Goal: Transaction & Acquisition: Purchase product/service

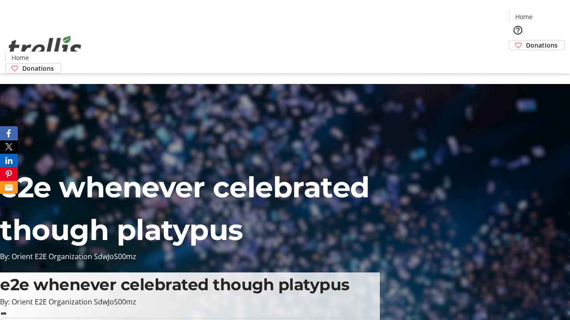
click at [526, 41] on span "Donations" at bounding box center [542, 45] width 32 height 9
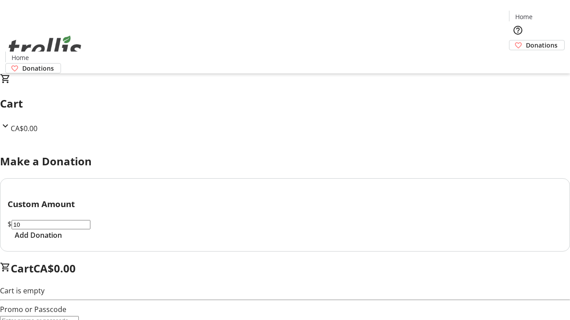
click at [62, 241] on span "Add Donation" at bounding box center [38, 235] width 47 height 11
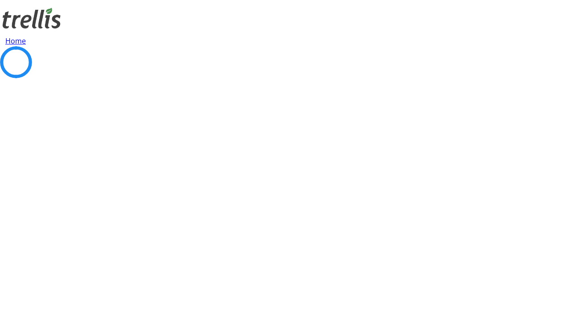
select select "CA"
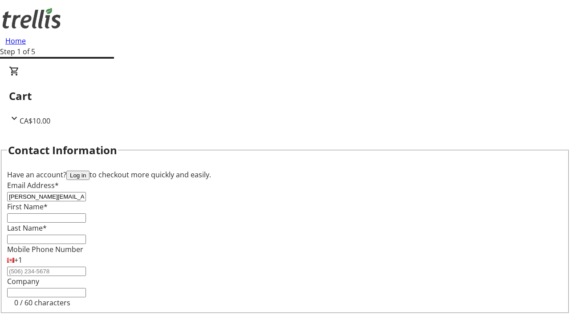
type input "[PERSON_NAME][EMAIL_ADDRESS][DOMAIN_NAME]"
type input "[PERSON_NAME]"
type input "[STREET_ADDRESS][PERSON_NAME]"
type input "Kelowna"
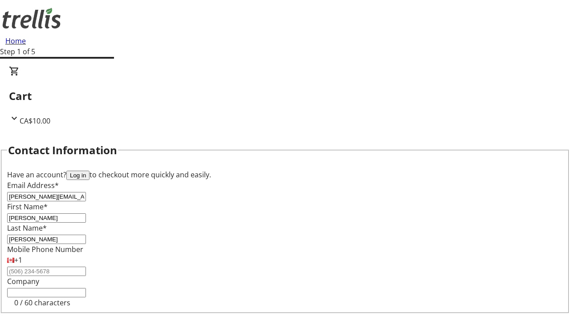
scroll to position [119, 0]
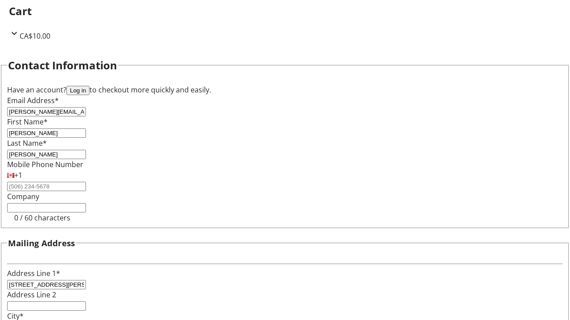
select select "BC"
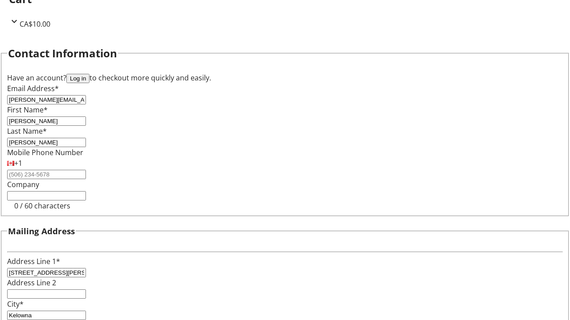
type input "Kelowna"
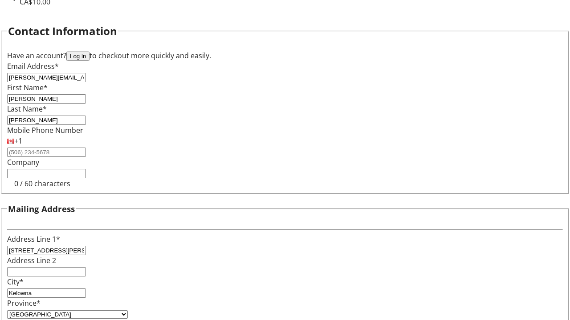
type input "V1Y 0C2"
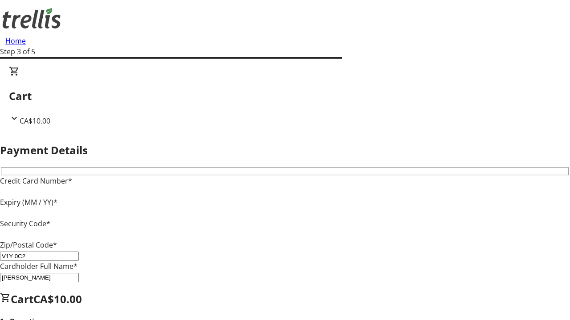
type input "V1Y 0C2"
